Goal: Task Accomplishment & Management: Manage account settings

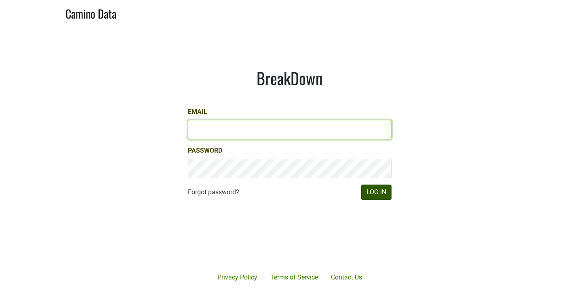
type input "ian@mommenpop.com"
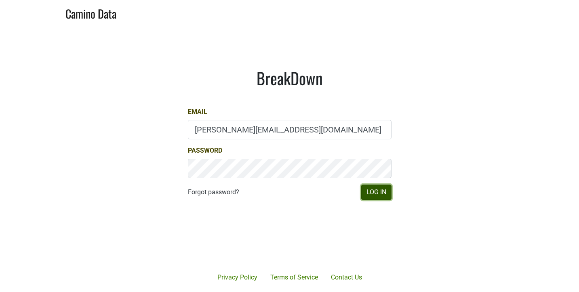
click at [370, 192] on button "Log In" at bounding box center [376, 192] width 30 height 15
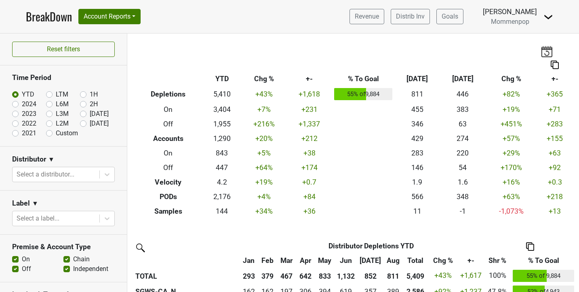
click at [56, 114] on label "L3M" at bounding box center [62, 114] width 13 height 10
click at [49, 114] on input "L3M" at bounding box center [62, 113] width 32 height 8
radio input "true"
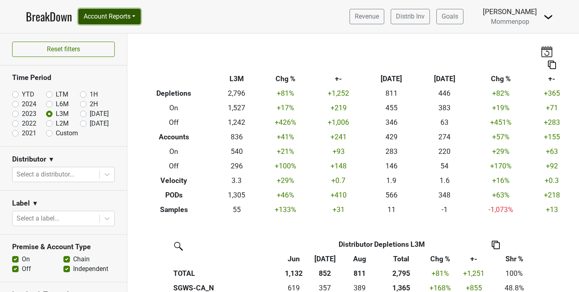
click at [130, 20] on button "Account Reports" at bounding box center [109, 16] width 62 height 15
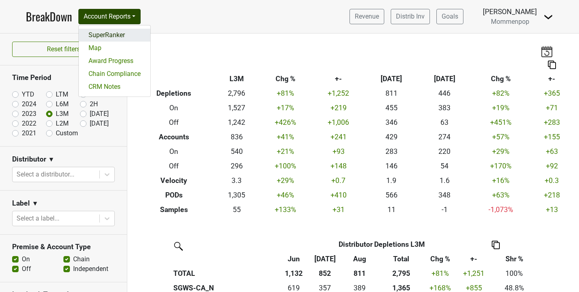
click at [125, 31] on link "SuperRanker" at bounding box center [115, 35] width 72 height 13
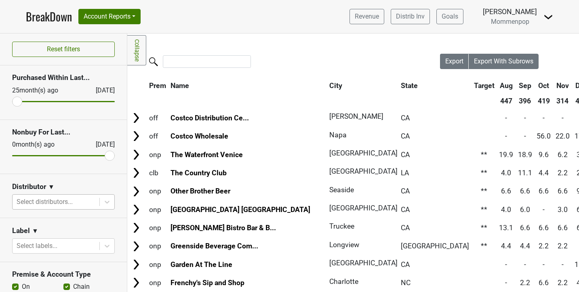
click at [52, 199] on div at bounding box center [56, 201] width 79 height 11
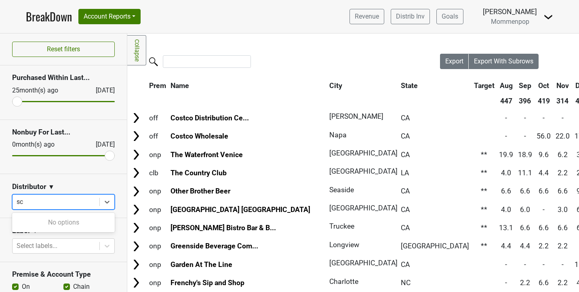
type input "s"
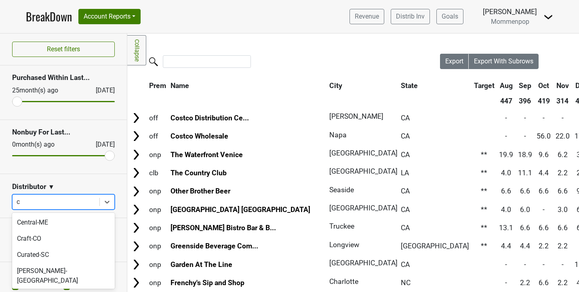
type input "ca"
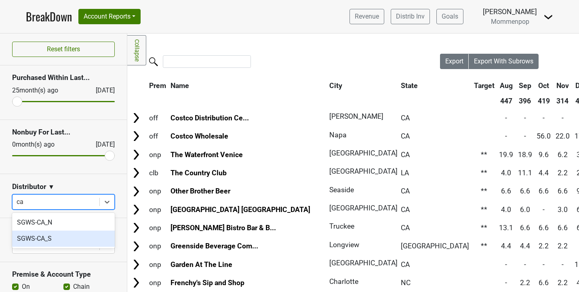
click at [59, 241] on div "SGWS-CA_S" at bounding box center [63, 239] width 103 height 16
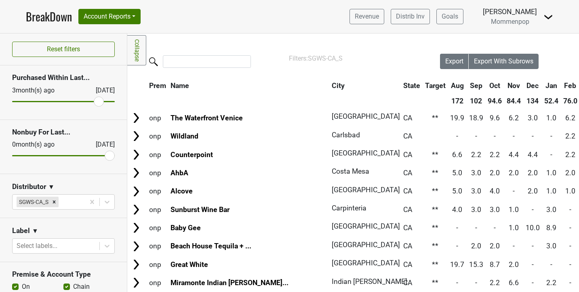
drag, startPoint x: 19, startPoint y: 100, endPoint x: 98, endPoint y: 103, distance: 79.2
type input "3"
click at [98, 102] on input "range" at bounding box center [63, 101] width 103 height 1
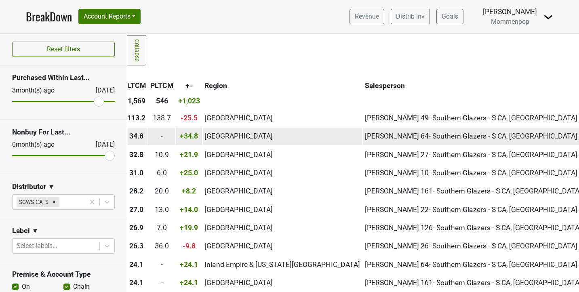
scroll to position [0, 647]
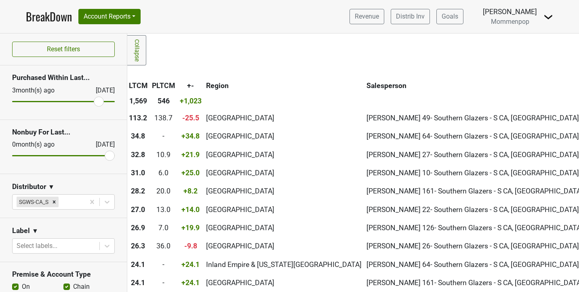
click at [364, 86] on th "Salesperson" at bounding box center [474, 85] width 221 height 15
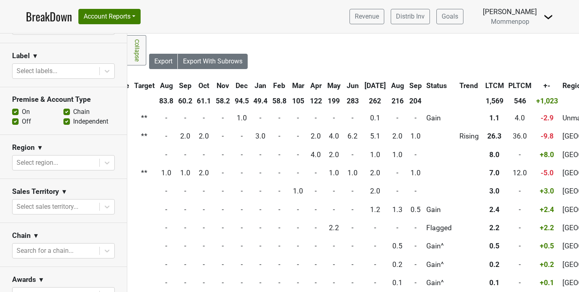
scroll to position [175, 0]
click at [73, 110] on label "Chain" at bounding box center [81, 112] width 17 height 10
click at [68, 110] on input "Chain" at bounding box center [66, 111] width 6 height 8
checkbox input "false"
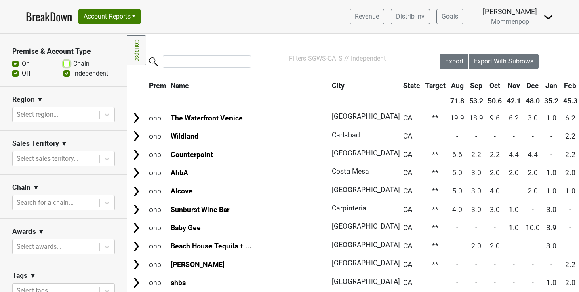
scroll to position [226, 0]
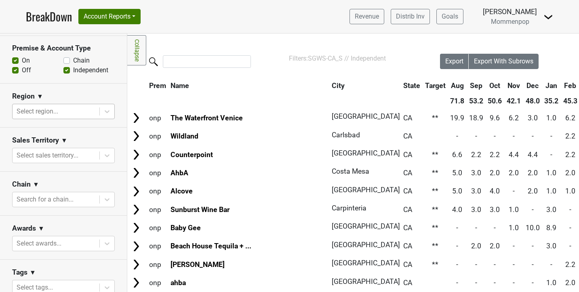
click at [85, 112] on div at bounding box center [56, 111] width 79 height 11
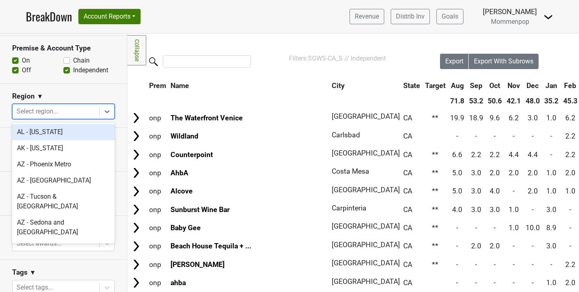
click at [90, 95] on div "Region ▼" at bounding box center [63, 98] width 103 height 12
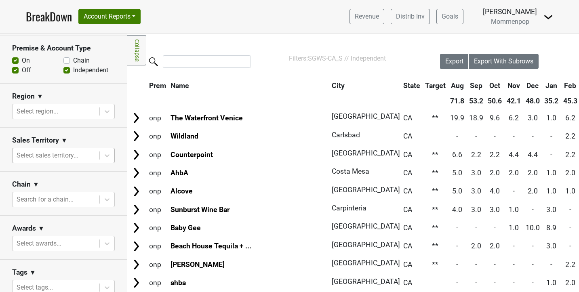
click at [69, 157] on div at bounding box center [56, 155] width 79 height 11
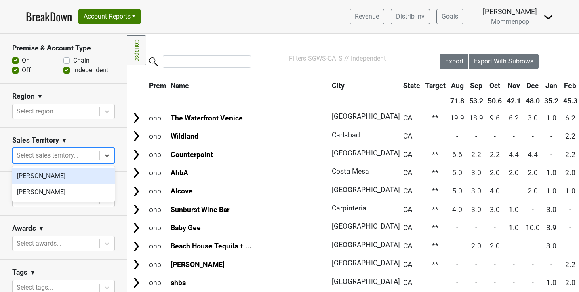
click at [76, 129] on section "Sales Territory ▼ option Ian Williamson focused, 1 of 2. 2 results available. U…" at bounding box center [63, 150] width 127 height 44
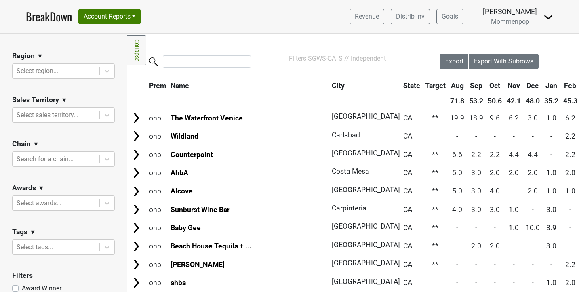
scroll to position [295, 0]
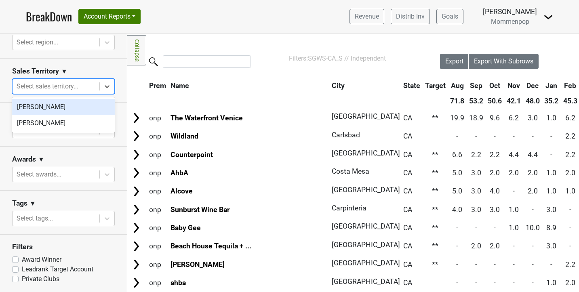
click at [81, 83] on div at bounding box center [56, 86] width 79 height 11
click at [99, 64] on section "Sales Territory ▼ option Ian Williamson focused, 1 of 2. 2 results available. U…" at bounding box center [63, 81] width 127 height 44
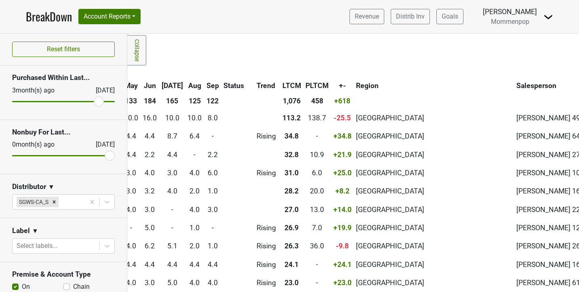
scroll to position [0, 495]
click at [549, 15] on img at bounding box center [548, 17] width 10 height 10
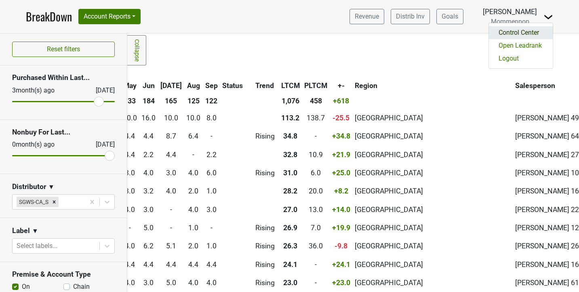
click at [525, 28] on link "Control Center" at bounding box center [521, 32] width 64 height 13
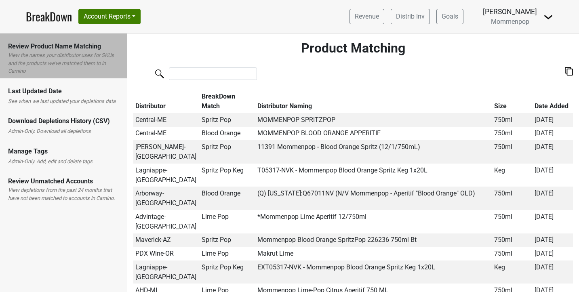
click at [58, 154] on div "Manage Tags" at bounding box center [63, 152] width 111 height 10
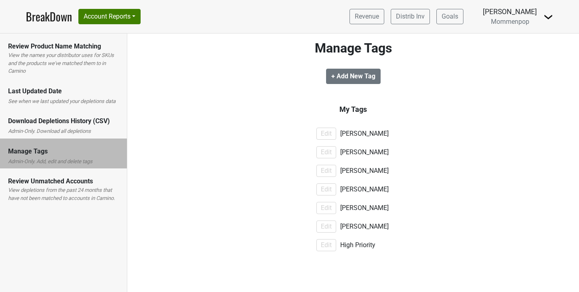
scroll to position [3, 0]
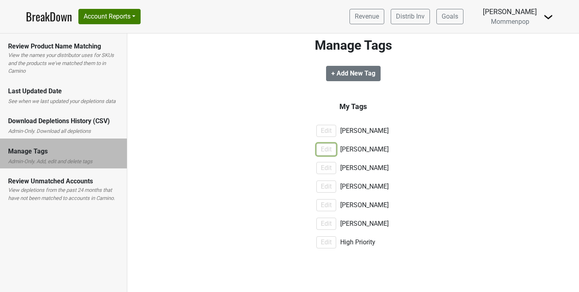
click at [331, 149] on button "Edit" at bounding box center [326, 149] width 20 height 12
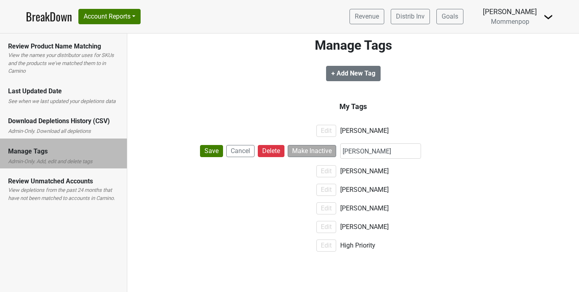
click at [457, 133] on div "[PERSON_NAME]" at bounding box center [416, 131] width 160 height 10
click at [212, 111] on div "My Tags Edit Ian Williamson Save Cancel Delete Make Inactive Sean O'Connell Edi…" at bounding box center [353, 178] width 440 height 154
click at [242, 153] on button "Cancel" at bounding box center [240, 151] width 28 height 12
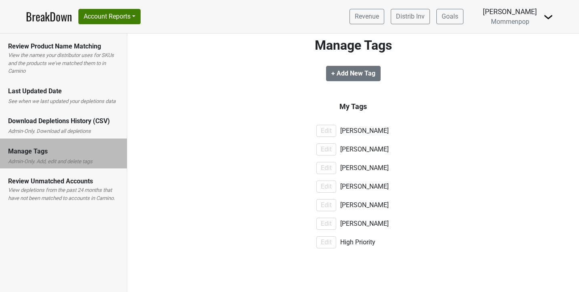
scroll to position [0, 0]
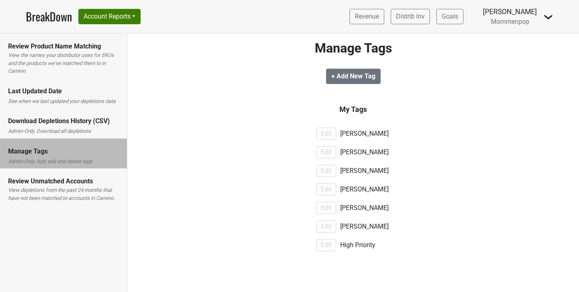
click at [61, 20] on link "BreakDown" at bounding box center [49, 16] width 46 height 17
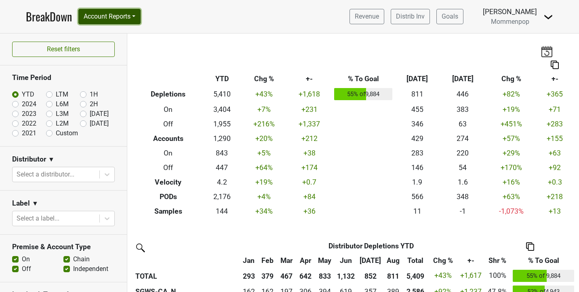
click at [96, 15] on button "Account Reports" at bounding box center [109, 16] width 62 height 15
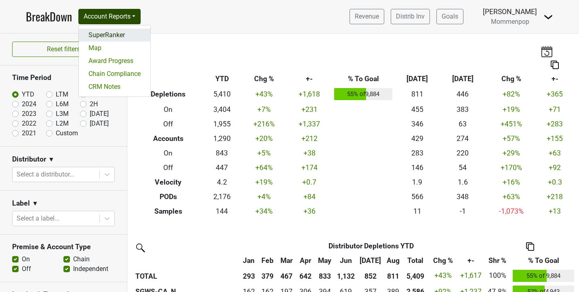
click at [109, 34] on link "SuperRanker" at bounding box center [115, 35] width 72 height 13
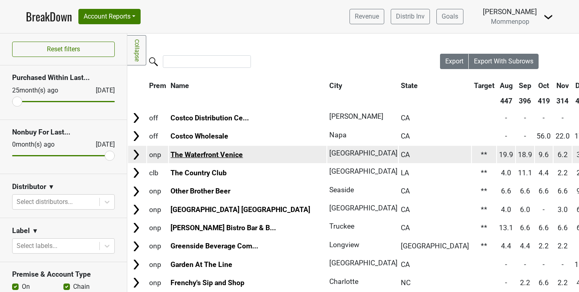
click at [206, 152] on link "The Waterfront Venice" at bounding box center [206, 155] width 72 height 8
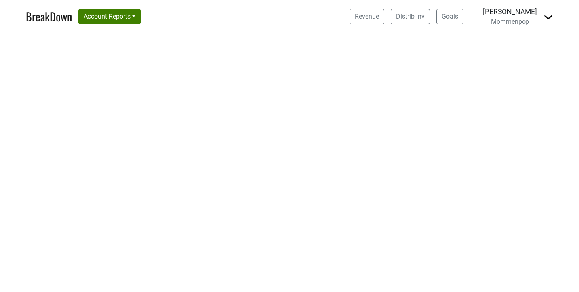
select select "CA"
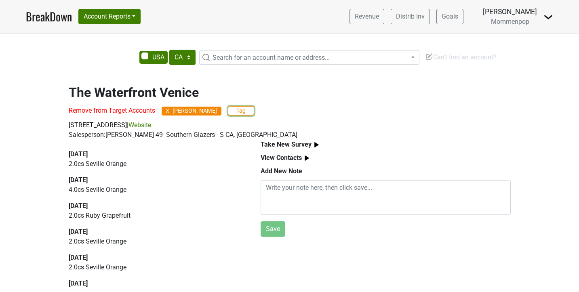
click at [237, 114] on button "Tag" at bounding box center [241, 110] width 26 height 9
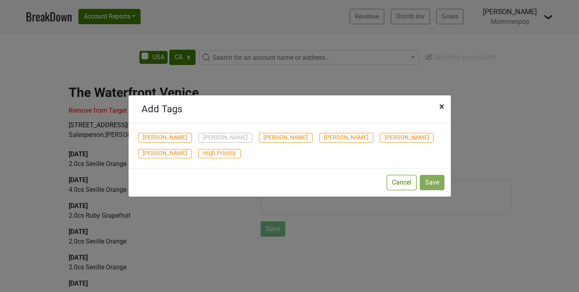
click at [442, 105] on span "×" at bounding box center [441, 106] width 5 height 11
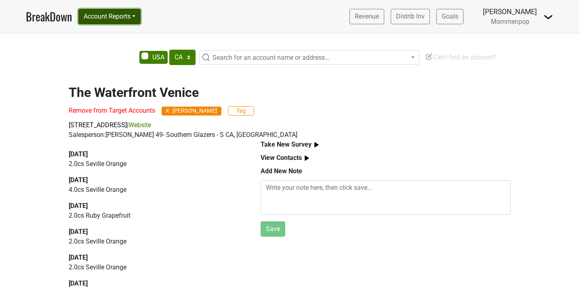
click at [126, 21] on button "Account Reports" at bounding box center [109, 16] width 62 height 15
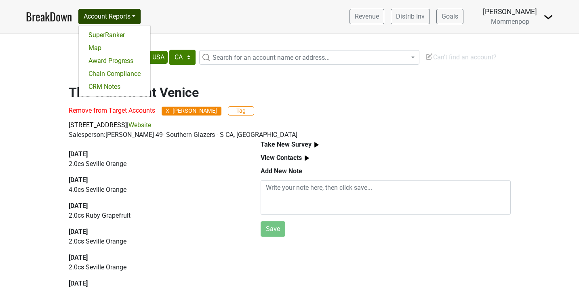
click at [23, 53] on div "AK AL AR AZ CA CO CT DC DE FL [GEOGRAPHIC_DATA] HI IA ID IL IN KS [GEOGRAPHIC_D…" at bounding box center [289, 170] width 579 height 241
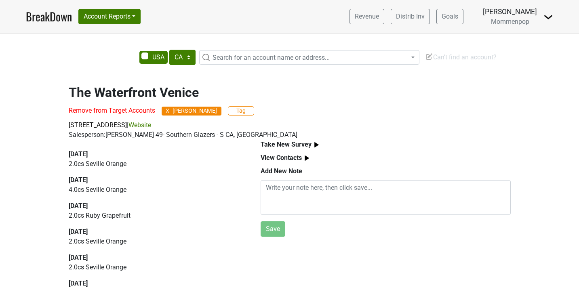
click at [44, 22] on link "BreakDown" at bounding box center [49, 16] width 46 height 17
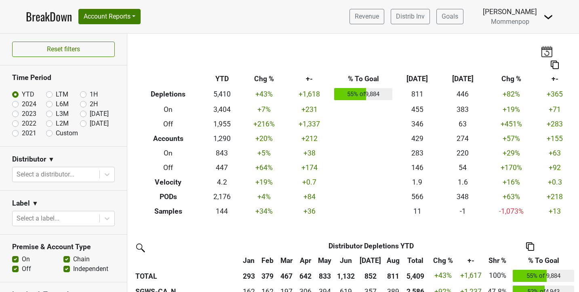
click at [56, 133] on label "Custom" at bounding box center [67, 133] width 22 height 10
click at [49, 133] on input "Custom" at bounding box center [62, 132] width 32 height 8
radio input "true"
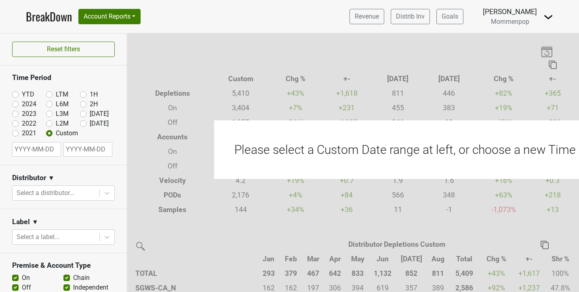
click at [197, 17] on nav "BreakDown Account Reports SuperRanker Map Award Progress Chain Compliance CRM N…" at bounding box center [289, 16] width 540 height 33
click at [56, 114] on label "L3M" at bounding box center [62, 114] width 13 height 10
click at [50, 114] on input "L3M" at bounding box center [62, 113] width 32 height 8
radio input "true"
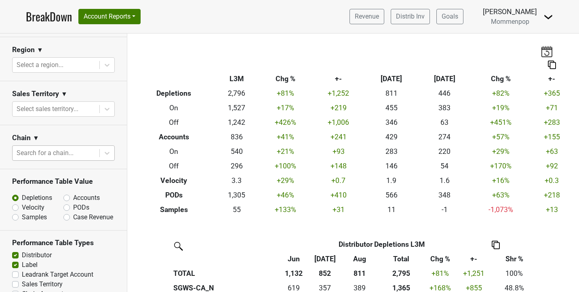
scroll to position [337, 0]
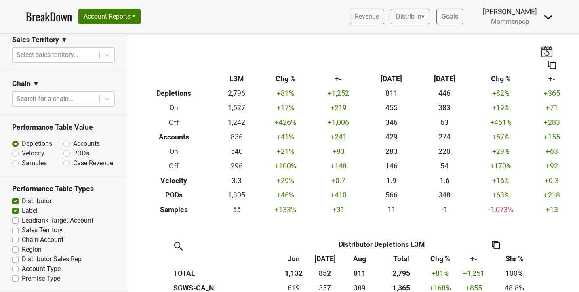
click at [22, 231] on label "Sales Territory" at bounding box center [42, 230] width 41 height 10
click at [14, 231] on input "Sales Territory" at bounding box center [15, 229] width 6 height 8
click at [22, 231] on label "Sales Territory" at bounding box center [42, 230] width 41 height 10
click at [14, 231] on input "Sales Territory" at bounding box center [15, 229] width 6 height 8
checkbox input "false"
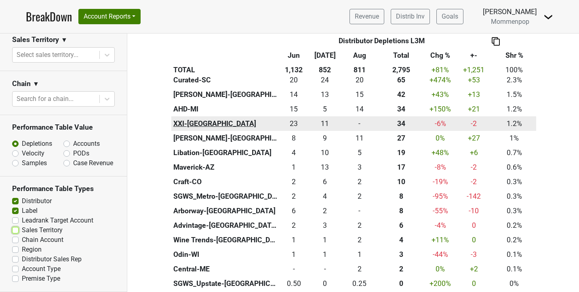
scroll to position [0, 0]
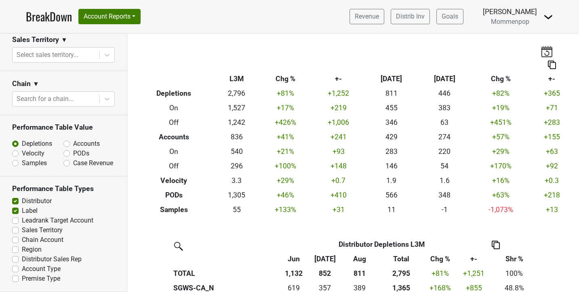
click at [546, 18] on img at bounding box center [548, 17] width 10 height 10
click at [546, 19] on img at bounding box center [548, 17] width 10 height 10
